Goal: Task Accomplishment & Management: Manage account settings

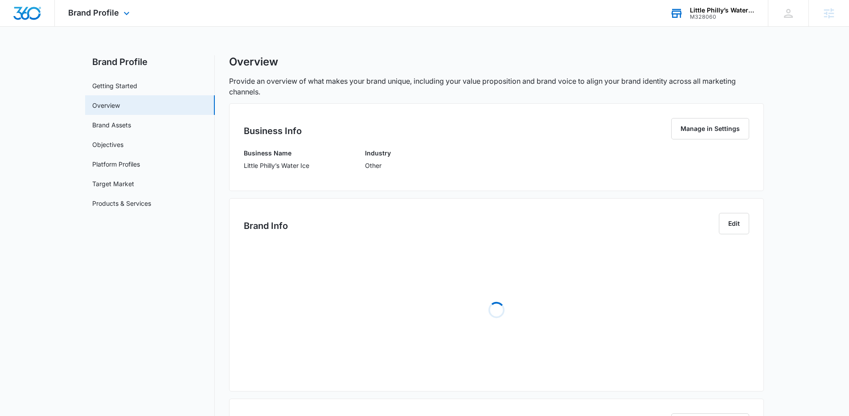
click at [719, 8] on div "Little Philly’s Water Ice" at bounding box center [722, 10] width 65 height 7
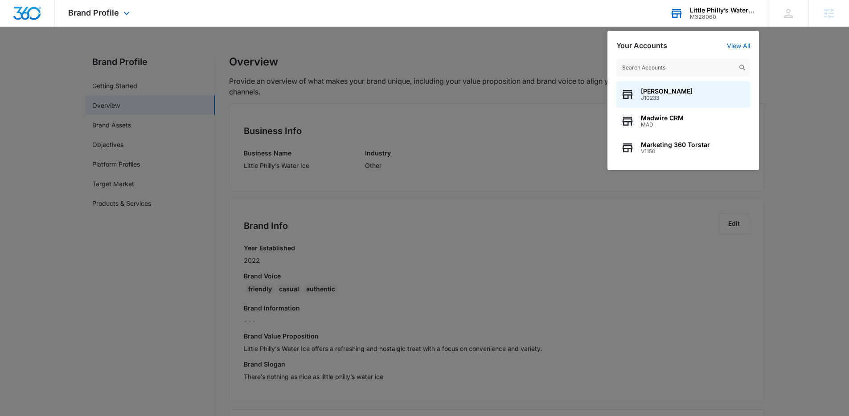
click at [631, 67] on input "text" at bounding box center [683, 68] width 134 height 18
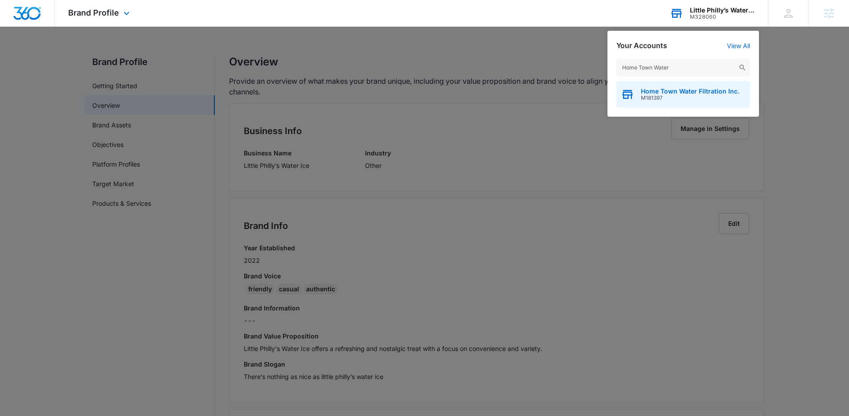
type input "Home Town Water"
click at [657, 102] on div "Home Town Water Filtration Inc. M181397" at bounding box center [683, 94] width 134 height 27
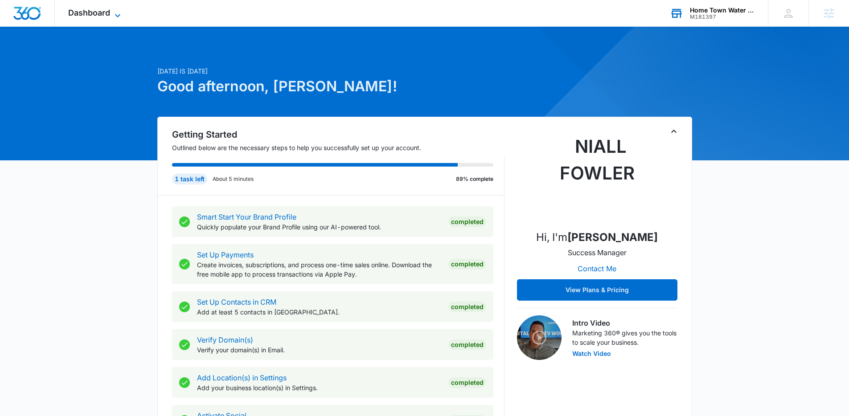
click at [96, 13] on span "Dashboard" at bounding box center [89, 12] width 42 height 9
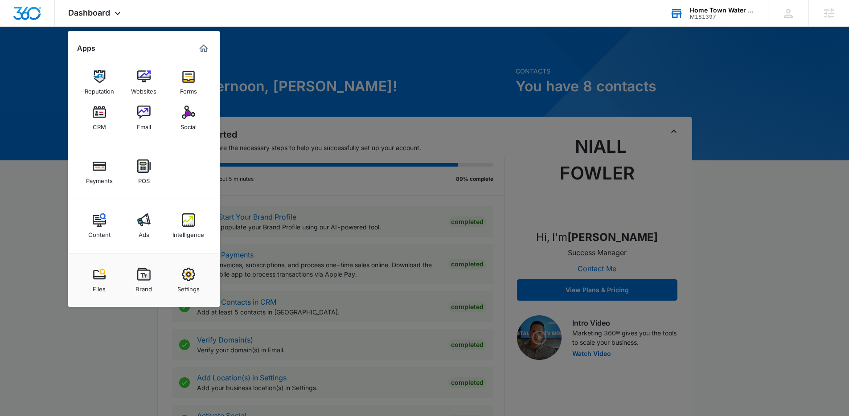
click at [309, 113] on div at bounding box center [424, 208] width 849 height 416
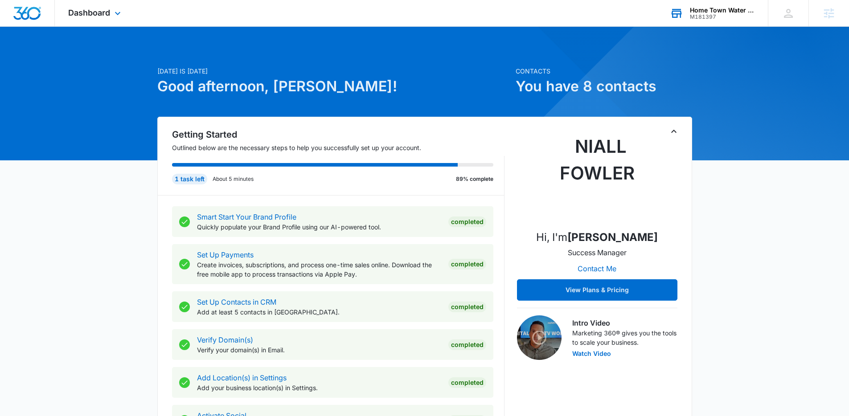
click at [108, 20] on div "Dashboard Apps Reputation Websites Forms CRM Email Social Payments POS Content …" at bounding box center [96, 13] width 82 height 26
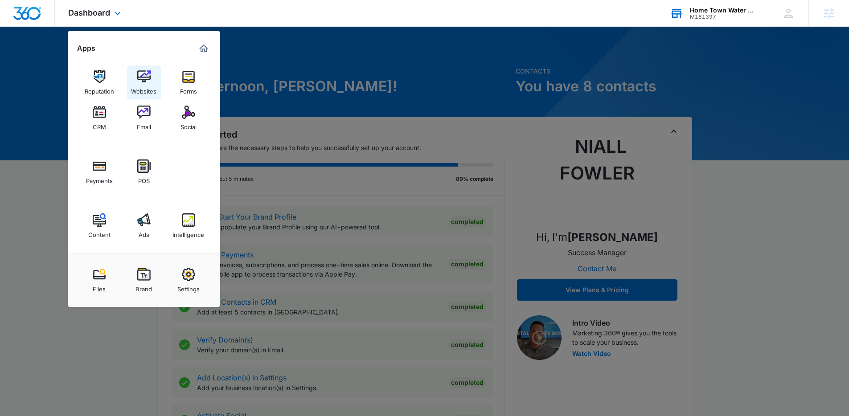
click at [139, 87] on div "Websites" at bounding box center [143, 89] width 25 height 12
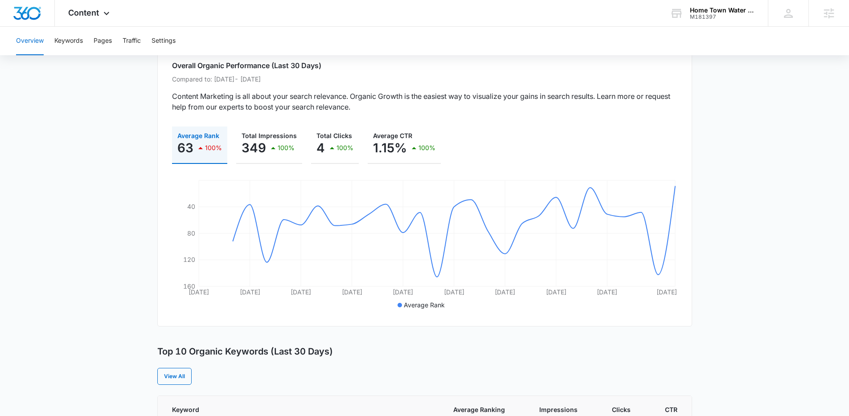
scroll to position [66, 0]
click at [66, 37] on button "Keywords" at bounding box center [68, 41] width 29 height 29
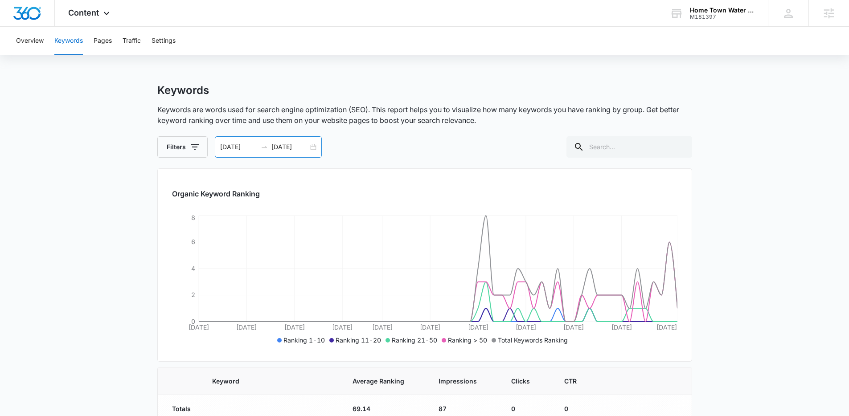
click at [314, 147] on div "07/14/2025 09/12/2025" at bounding box center [268, 146] width 107 height 21
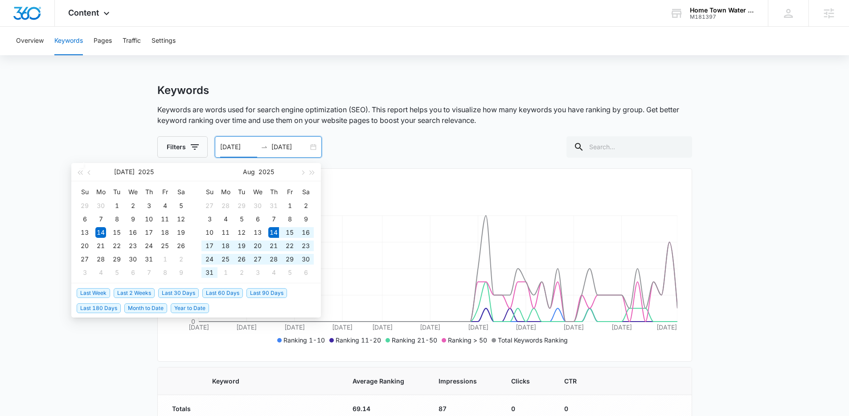
click at [171, 292] on span "Last 30 Days" at bounding box center [178, 293] width 41 height 10
type input "08/14/2025"
type input "09/13/2025"
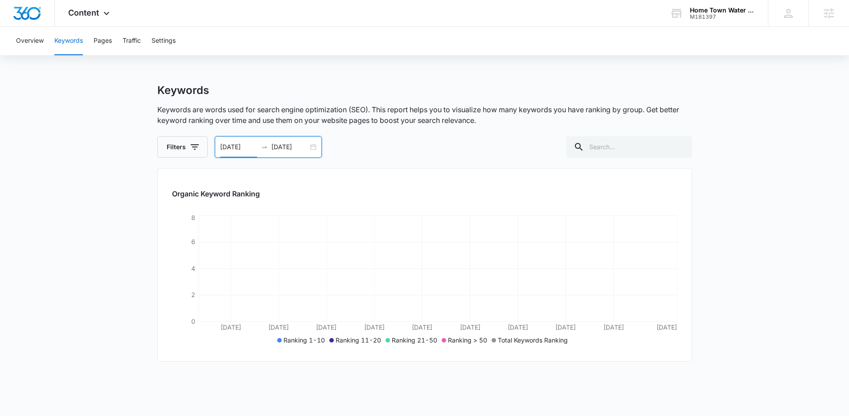
click at [67, 166] on main "Keywords Keywords are words used for search engine optimization (SEO). This rep…" at bounding box center [424, 298] width 849 height 428
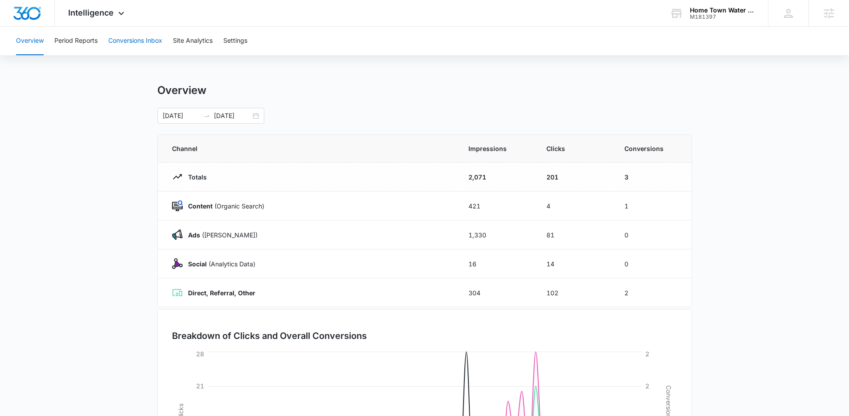
click at [132, 39] on button "Conversions Inbox" at bounding box center [135, 41] width 54 height 29
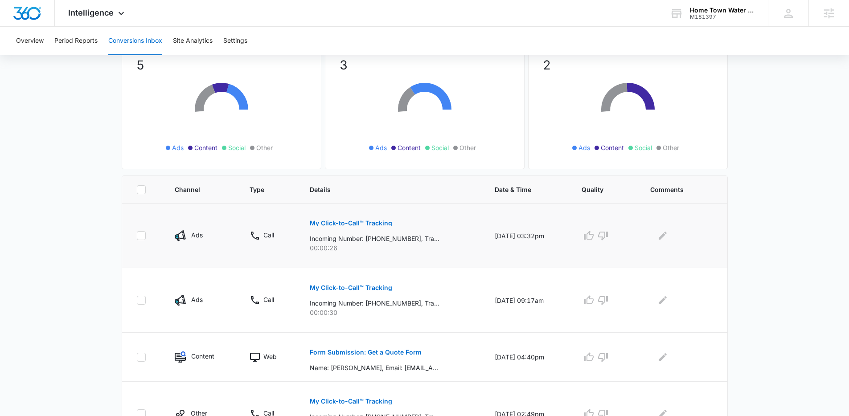
scroll to position [176, 0]
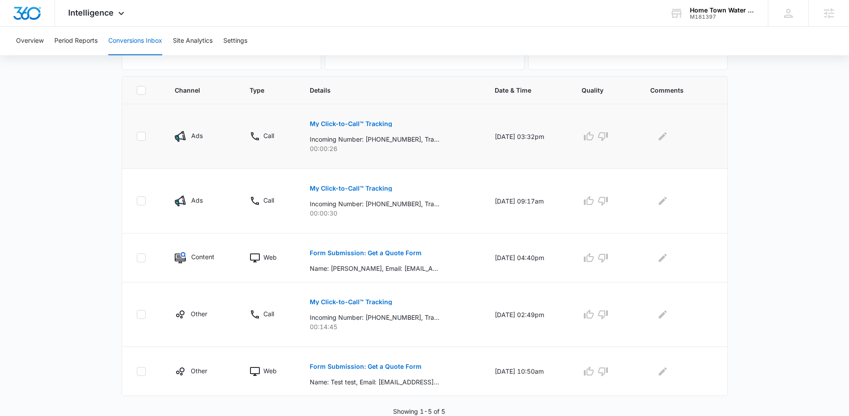
click at [351, 131] on button "My Click-to-Call™ Tracking" at bounding box center [351, 123] width 82 height 21
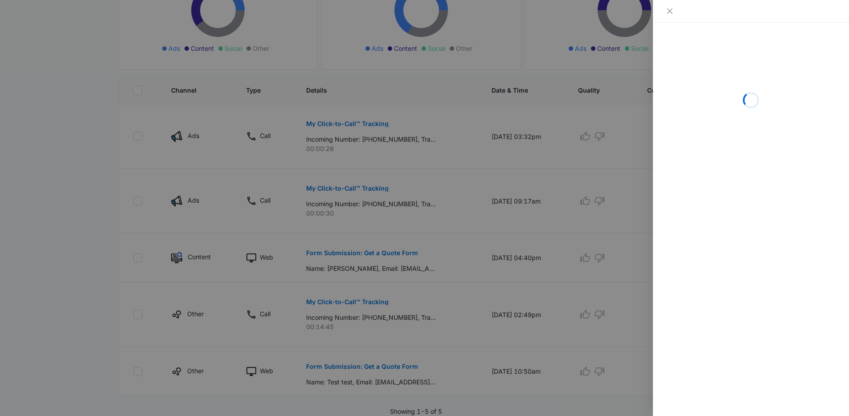
click at [511, 176] on div at bounding box center [424, 208] width 849 height 416
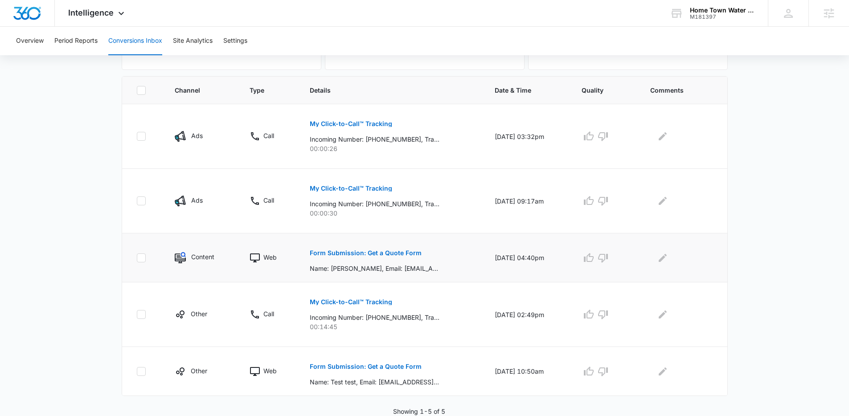
click at [378, 249] on button "Form Submission: Get a Quote Form" at bounding box center [366, 252] width 112 height 21
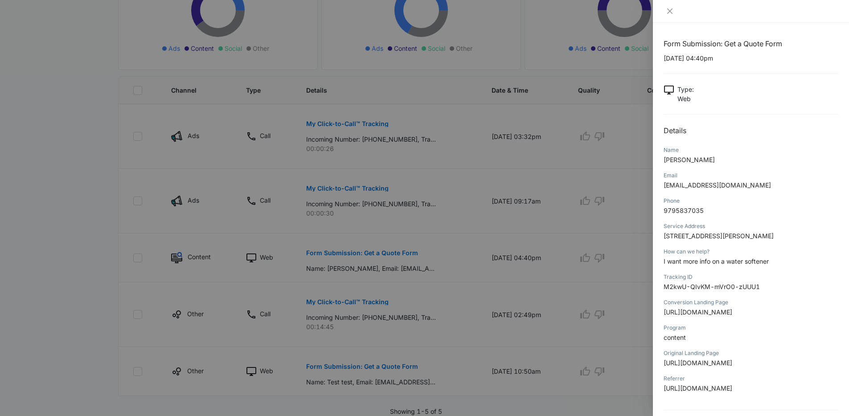
click at [502, 218] on div at bounding box center [424, 208] width 849 height 416
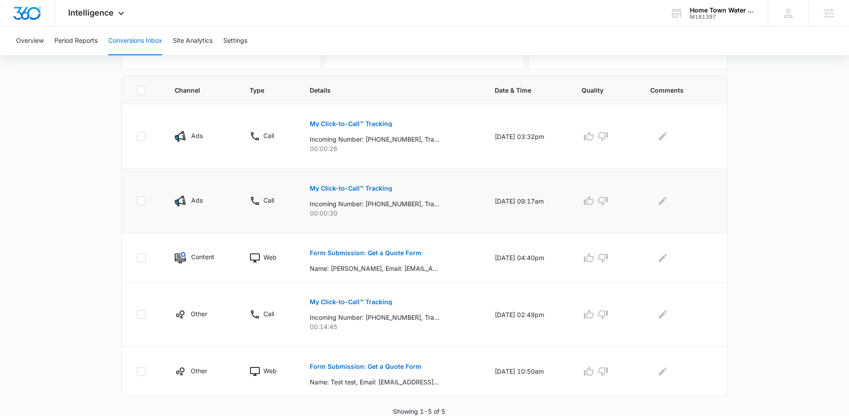
click at [356, 188] on p "My Click-to-Call™ Tracking" at bounding box center [351, 188] width 82 height 6
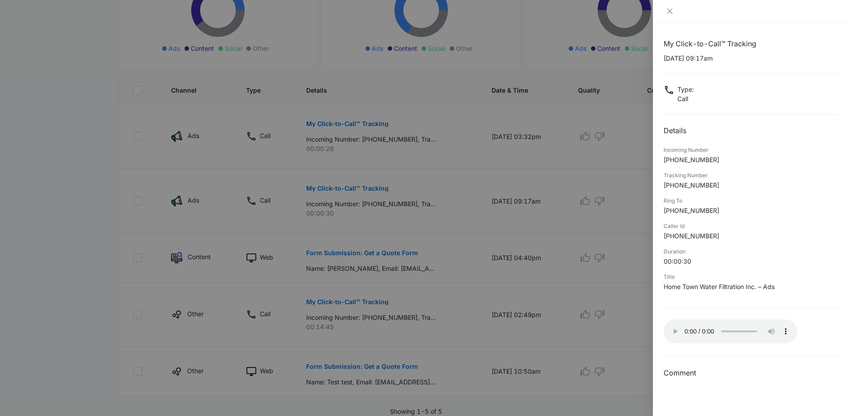
click at [528, 233] on div at bounding box center [424, 208] width 849 height 416
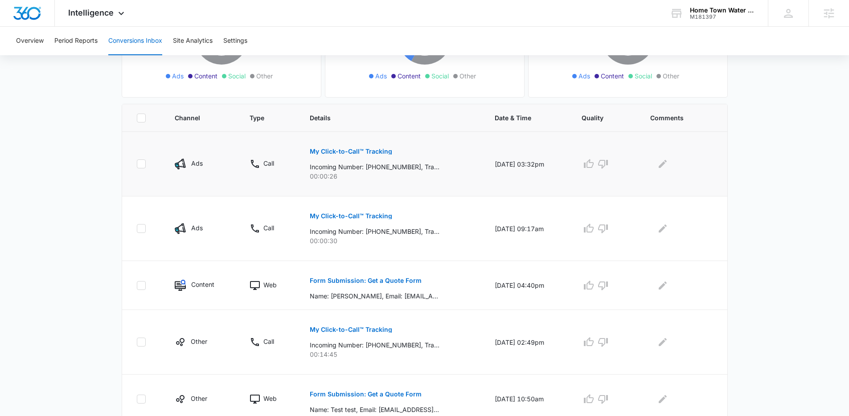
scroll to position [154, 0]
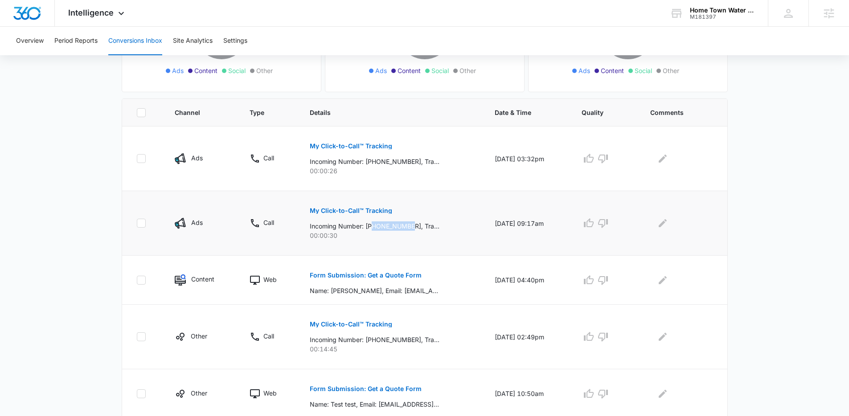
drag, startPoint x: 369, startPoint y: 225, endPoint x: 409, endPoint y: 225, distance: 40.1
click at [409, 225] on p "Incoming Number: +19203270300, Tracking Number: +18337115242, Ring To: +1833256…" at bounding box center [375, 225] width 130 height 9
click at [370, 228] on p "Incoming Number: +19203270300, Tracking Number: +18337115242, Ring To: +1833256…" at bounding box center [375, 225] width 130 height 9
click at [722, 223] on td at bounding box center [682, 223] width 87 height 65
click at [380, 271] on button "Form Submission: Get a Quote Form" at bounding box center [366, 275] width 112 height 21
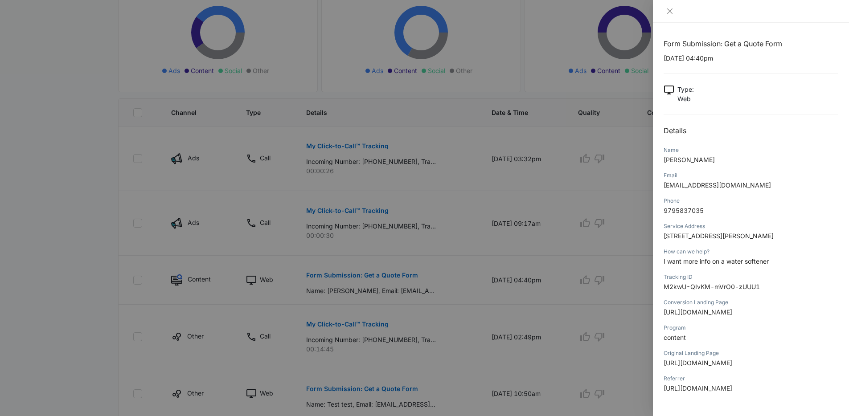
drag, startPoint x: 783, startPoint y: 259, endPoint x: 711, endPoint y: 250, distance: 72.7
click at [701, 250] on div "How can we help? I want more info on a water softener" at bounding box center [750, 259] width 175 height 25
click at [784, 249] on div "How can we help?" at bounding box center [750, 252] width 175 height 8
click at [519, 224] on div at bounding box center [424, 208] width 849 height 416
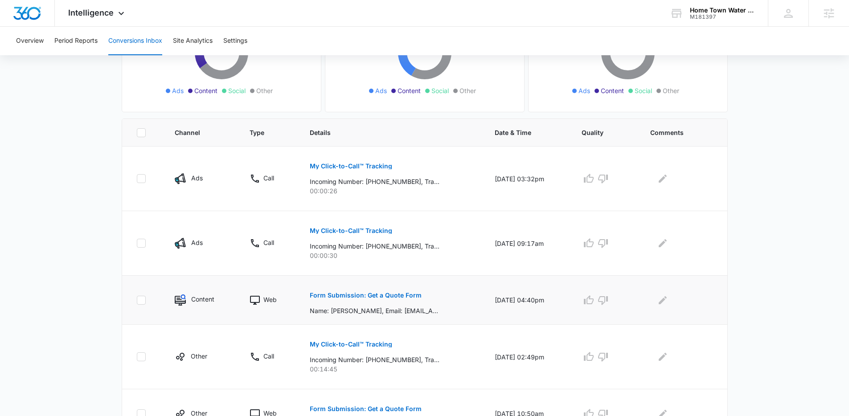
scroll to position [135, 0]
click at [418, 270] on td "My Click-to-Call™ Tracking Incoming Number: +19203270300, Tracking Number: +183…" at bounding box center [391, 243] width 185 height 65
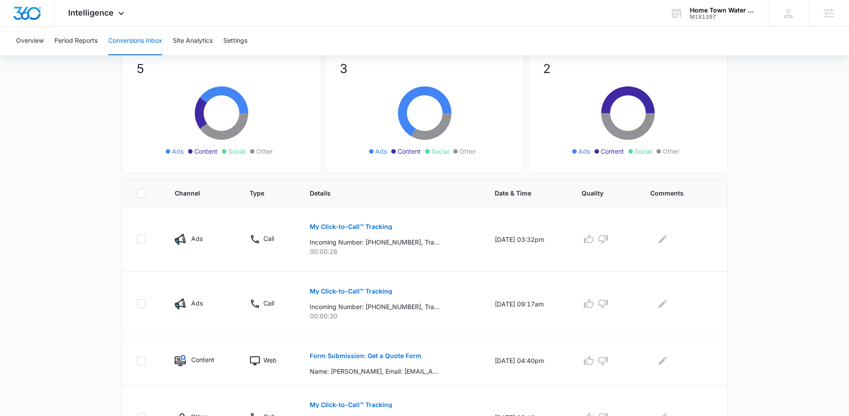
scroll to position [0, 0]
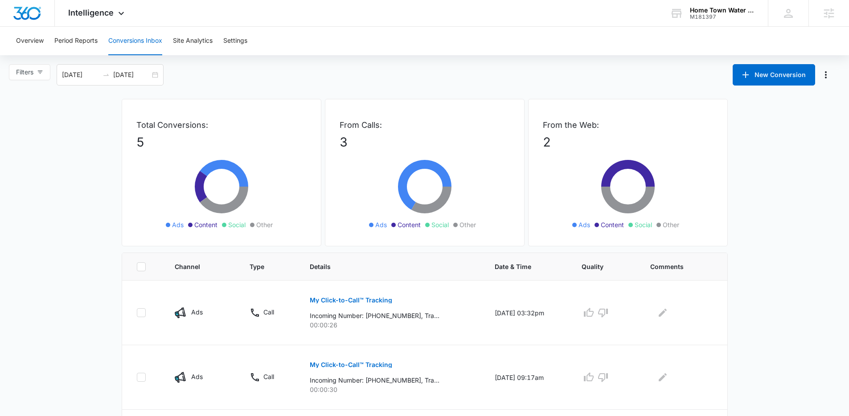
click at [44, 150] on main "Filters 08/17/2025 09/16/2025 New Conversion Total Conversions: 5 Ads Content S…" at bounding box center [424, 328] width 849 height 528
click at [49, 153] on main "Filters 08/17/2025 09/16/2025 New Conversion Total Conversions: 5 Ads Content S…" at bounding box center [424, 328] width 849 height 528
click at [48, 152] on main "Filters 08/17/2025 09/16/2025 New Conversion Total Conversions: 5 Ads Content S…" at bounding box center [424, 328] width 849 height 528
click at [51, 151] on main "Filters 08/17/2025 09/16/2025 New Conversion Total Conversions: 5 Ads Content S…" at bounding box center [424, 328] width 849 height 528
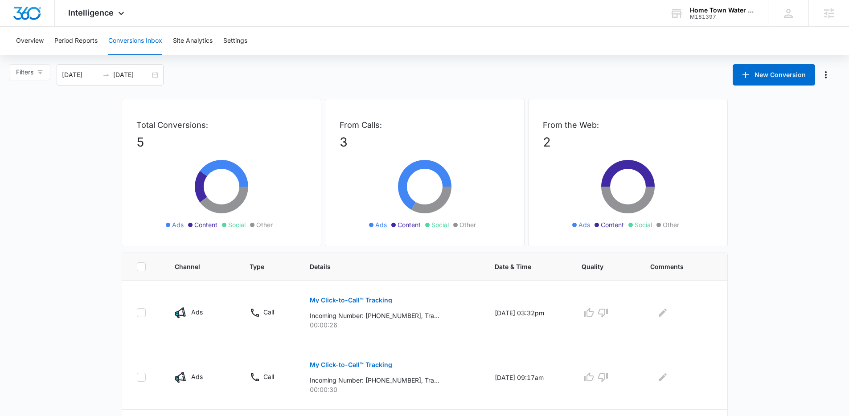
click at [51, 151] on main "Filters 08/17/2025 09/16/2025 New Conversion Total Conversions: 5 Ads Content S…" at bounding box center [424, 328] width 849 height 528
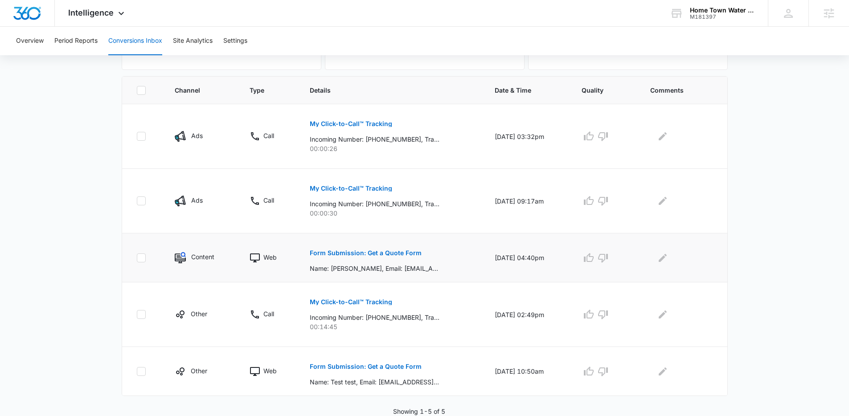
click at [367, 253] on p "Form Submission: Get a Quote Form" at bounding box center [366, 253] width 112 height 6
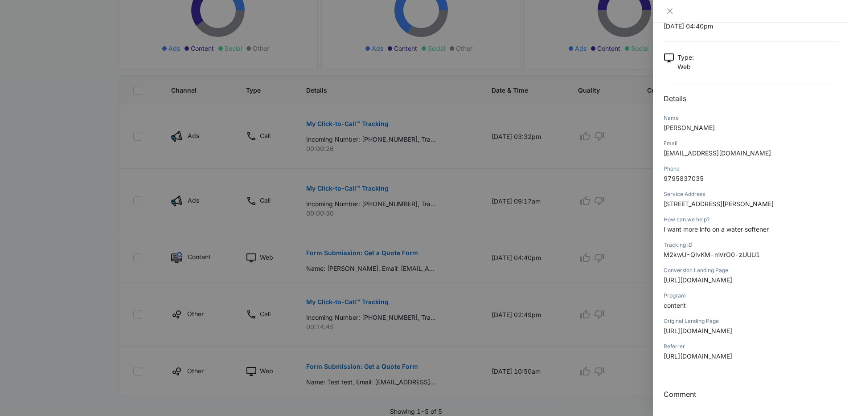
scroll to position [0, 0]
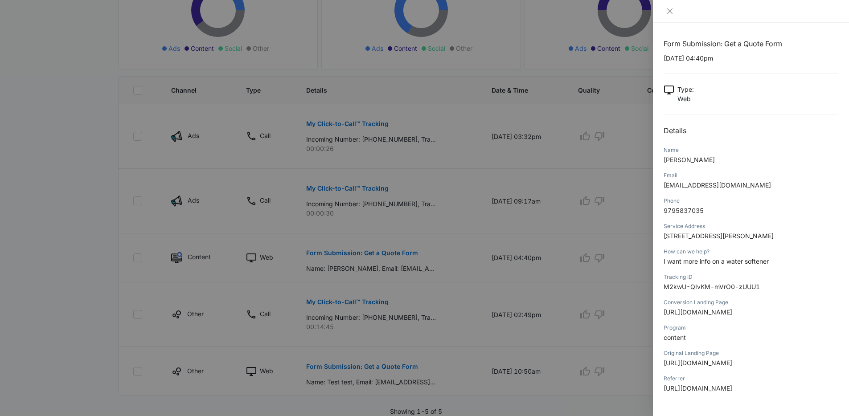
click at [515, 221] on div at bounding box center [424, 208] width 849 height 416
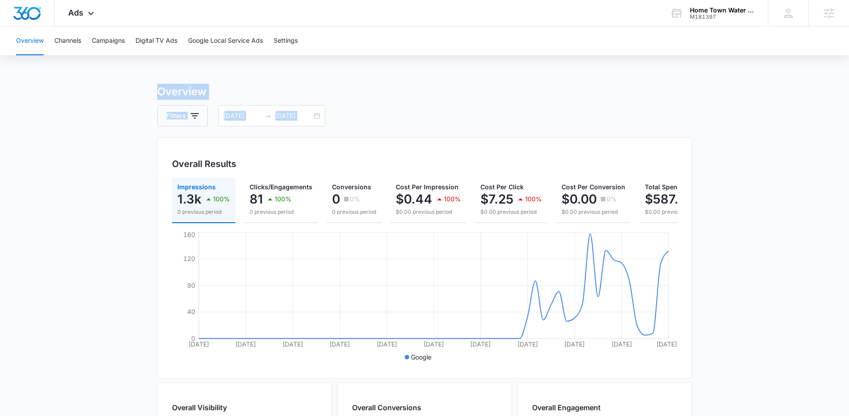
drag, startPoint x: 157, startPoint y: 87, endPoint x: 403, endPoint y: 131, distance: 249.2
click at [403, 131] on div "Overview Channels Campaigns Digital TV Ads Google Local Service Ads Settings Ov…" at bounding box center [424, 375] width 849 height 697
click at [403, 131] on div "Overview Filters 07/14/2025 09/12/2025 Overall Results Impressions 1.3k 100% 0 …" at bounding box center [424, 404] width 535 height 640
click at [400, 129] on div "Overview Filters 07/14/2025 09/12/2025 Overall Results Impressions 1.3k 100% 0 …" at bounding box center [424, 404] width 535 height 640
drag, startPoint x: 359, startPoint y: 123, endPoint x: 114, endPoint y: 92, distance: 246.1
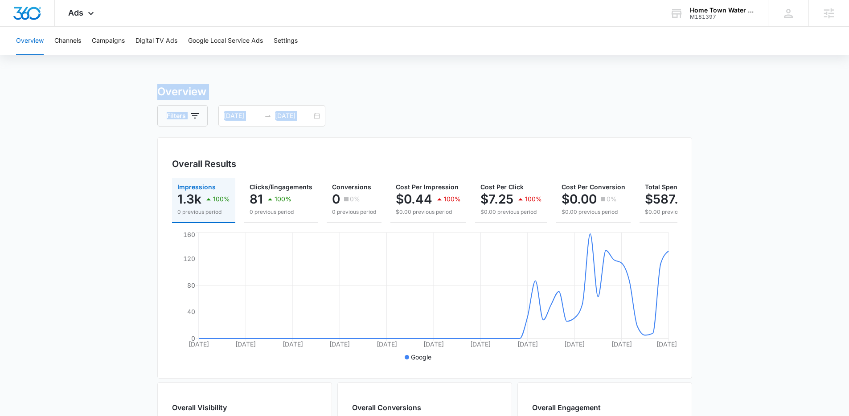
click at [114, 92] on main "Overview Filters 07/14/2025 09/12/2025 Overall Results Impressions 1.3k 100% 0 …" at bounding box center [424, 404] width 849 height 640
drag, startPoint x: 114, startPoint y: 92, endPoint x: 421, endPoint y: 135, distance: 309.5
click at [421, 135] on main "Overview Filters 07/14/2025 09/12/2025 Overall Results Impressions 1.3k 100% 0 …" at bounding box center [424, 404] width 849 height 640
click at [421, 135] on div "Overview Filters 07/14/2025 09/12/2025 Overall Results Impressions 1.3k 100% 0 …" at bounding box center [424, 404] width 535 height 640
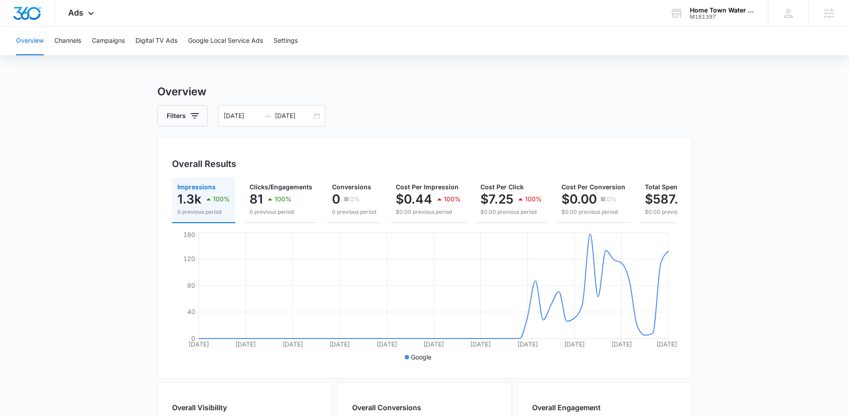
click at [345, 84] on h3 "Overview" at bounding box center [424, 92] width 535 height 16
drag, startPoint x: 400, startPoint y: 128, endPoint x: 101, endPoint y: 80, distance: 302.3
click at [101, 80] on div "Overview Channels Campaigns Digital TV Ads Google Local Service Ads Settings Ov…" at bounding box center [424, 375] width 849 height 697
click at [100, 79] on div "Overview Channels Campaigns Digital TV Ads Google Local Service Ads Settings Ov…" at bounding box center [424, 375] width 849 height 697
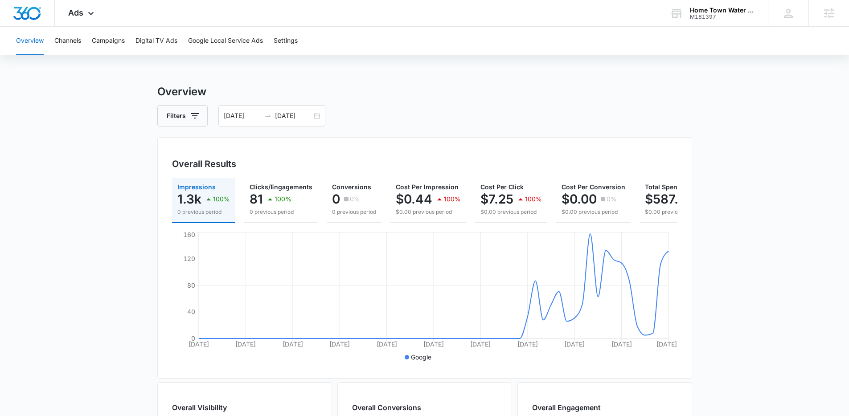
click at [100, 79] on div "Overview Channels Campaigns Digital TV Ads Google Local Service Ads Settings Ov…" at bounding box center [424, 375] width 849 height 697
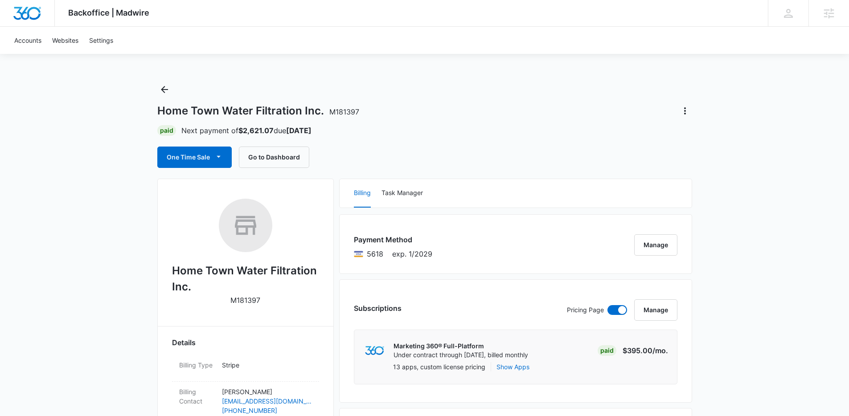
drag, startPoint x: 523, startPoint y: 107, endPoint x: 521, endPoint y: 99, distance: 8.3
click at [523, 107] on div "Home Town Water Filtration Inc. M181397" at bounding box center [424, 111] width 535 height 14
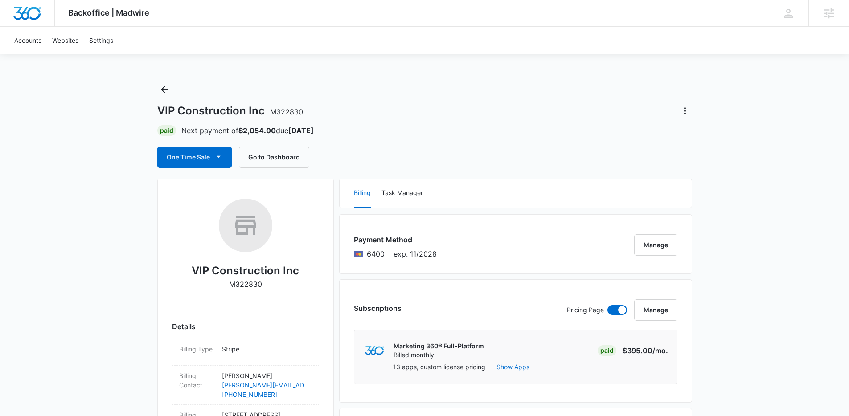
click at [426, 118] on div "VIP Construction Inc M322830 Paid Next payment of $2,054.00 due [DATE] One Time…" at bounding box center [424, 125] width 535 height 86
click at [450, 114] on div "VIP Construction Inc M322830" at bounding box center [424, 111] width 535 height 14
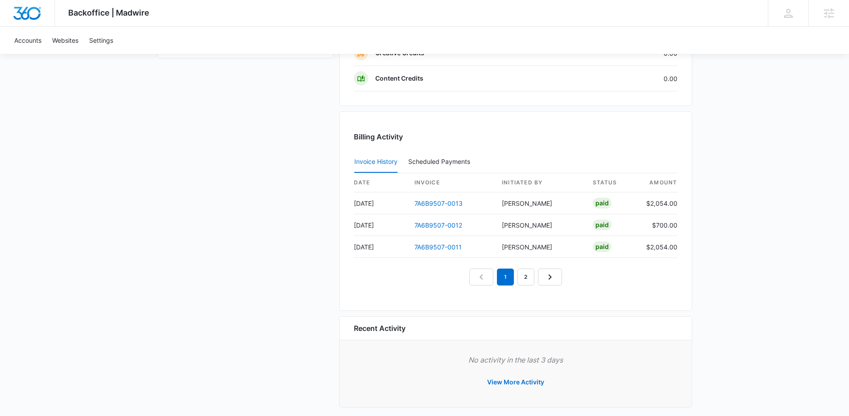
scroll to position [855, 0]
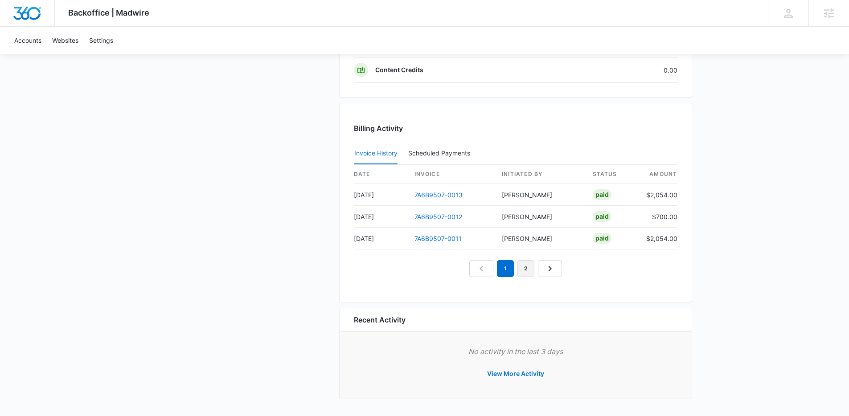
click at [522, 272] on link "2" at bounding box center [525, 268] width 17 height 17
click at [499, 273] on link "1" at bounding box center [494, 268] width 17 height 17
click at [481, 270] on nav "1 2 3" at bounding box center [515, 268] width 113 height 17
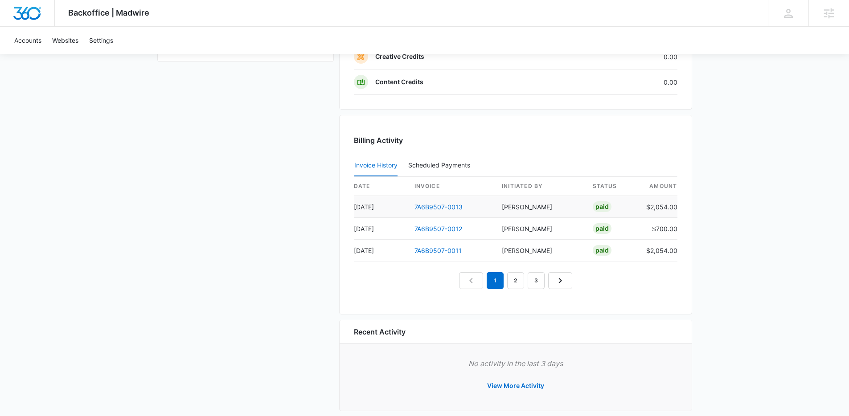
scroll to position [837, 0]
